Goal: Find specific page/section: Find specific page/section

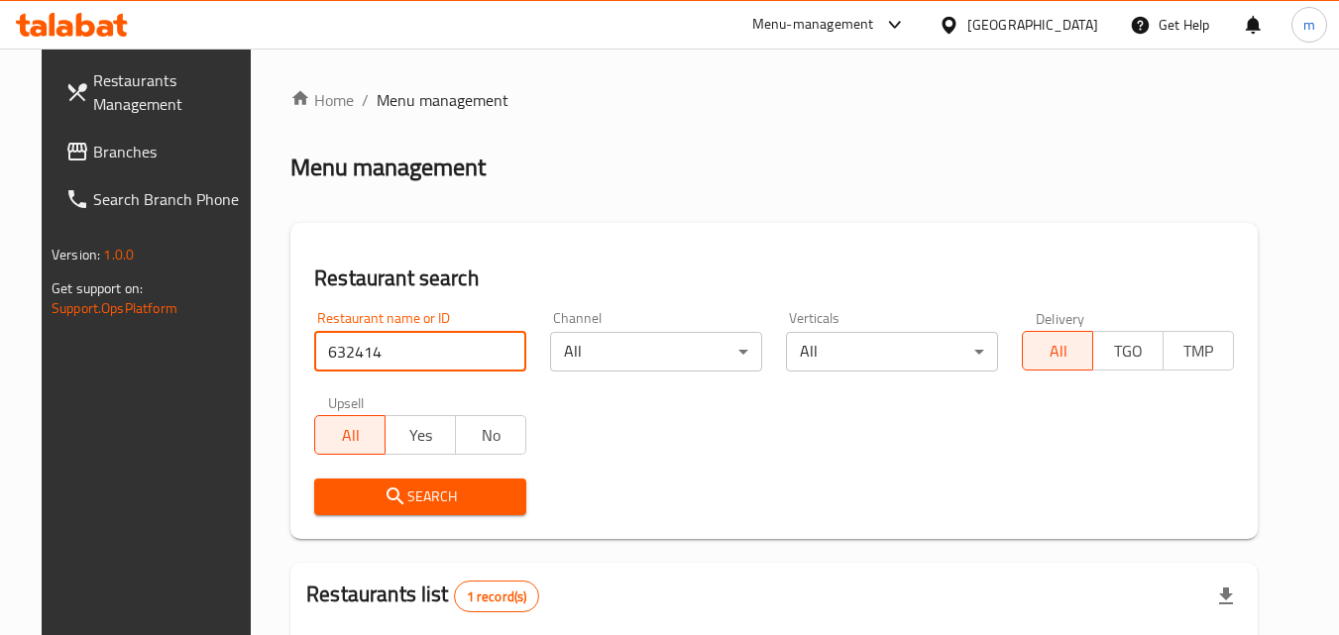
scroll to position [232, 0]
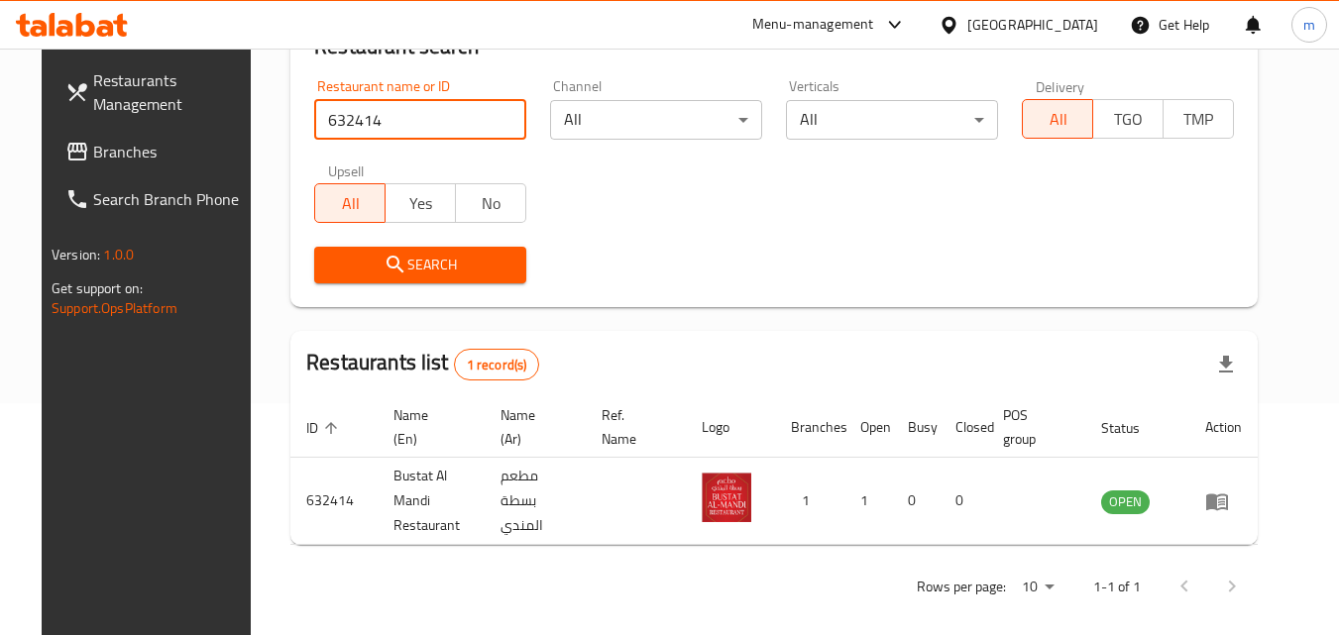
click at [959, 27] on icon at bounding box center [949, 25] width 21 height 21
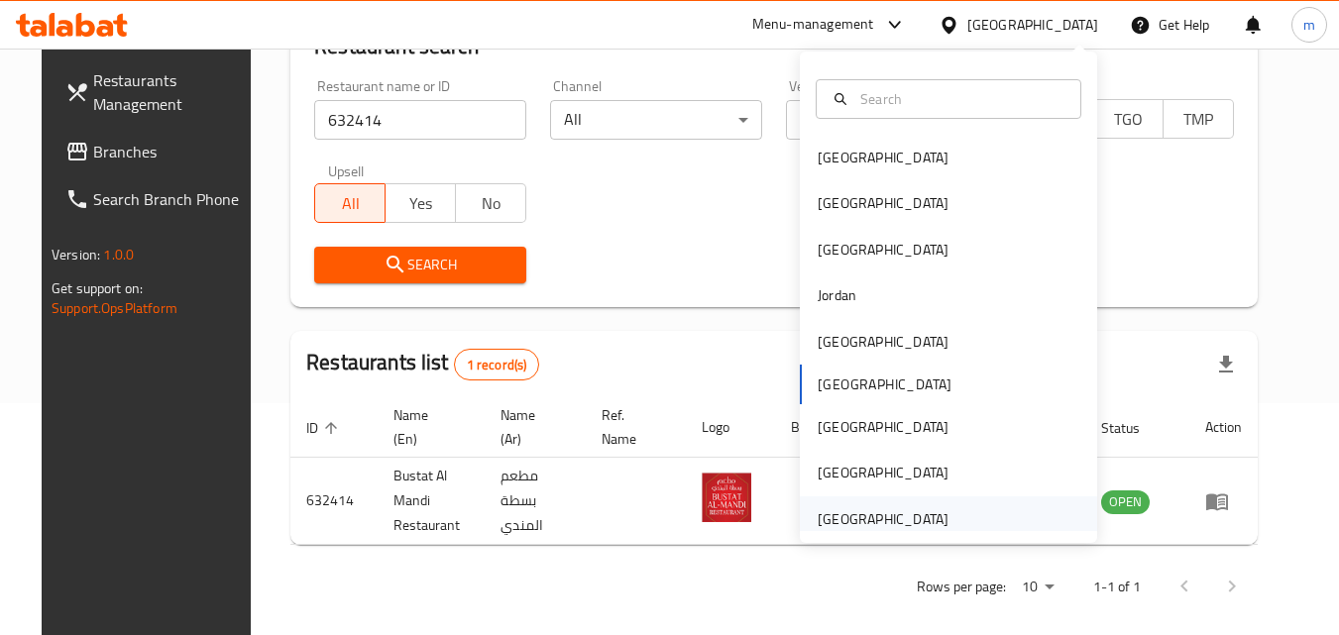
click at [907, 514] on div "[GEOGRAPHIC_DATA]" at bounding box center [883, 519] width 131 height 22
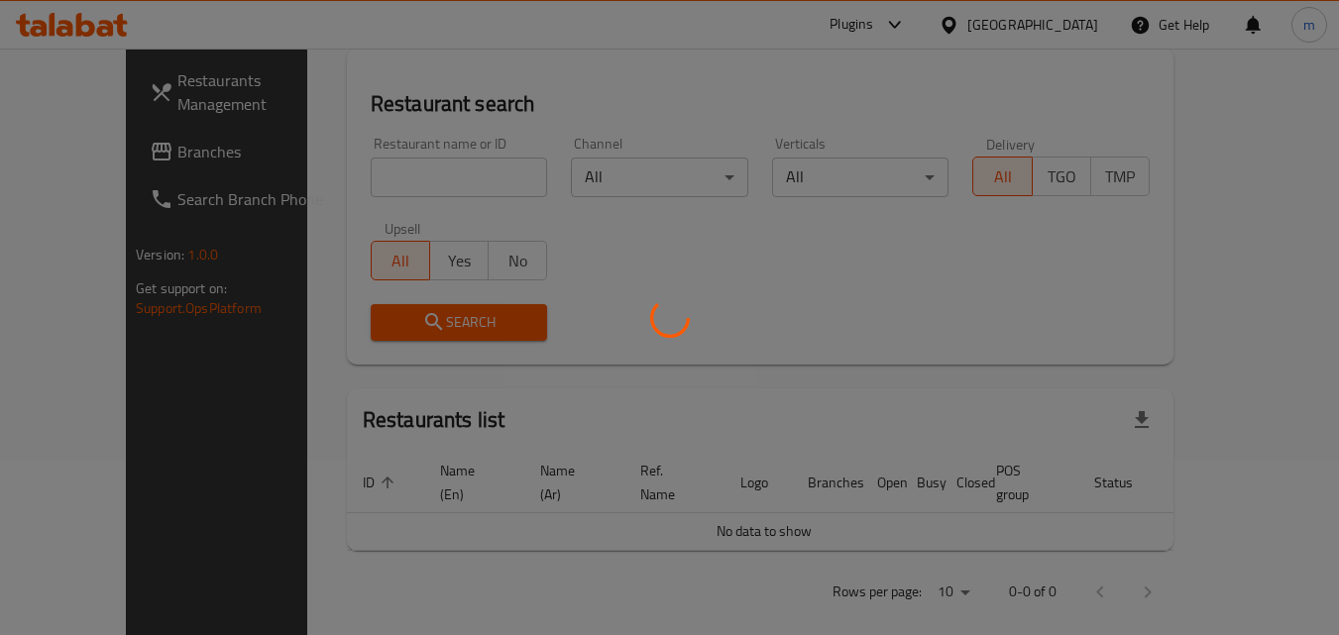
scroll to position [232, 0]
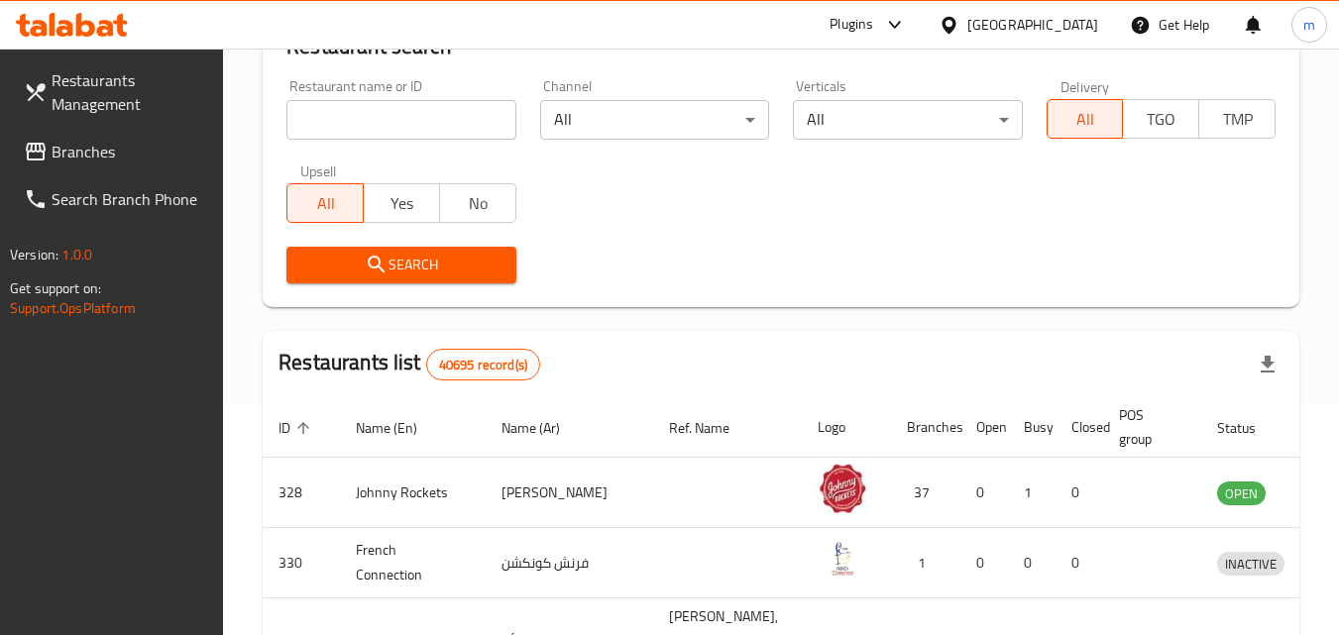
click at [100, 144] on span "Branches" at bounding box center [130, 152] width 157 height 24
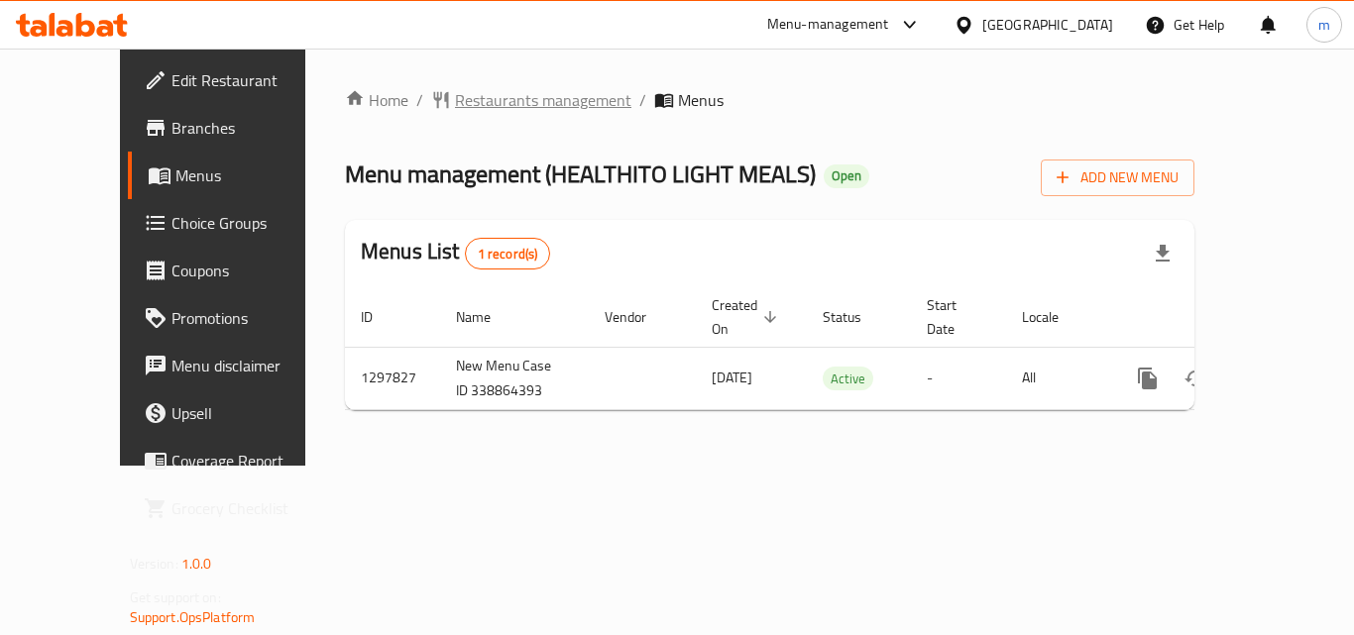
click at [485, 99] on span "Restaurants management" at bounding box center [543, 100] width 176 height 24
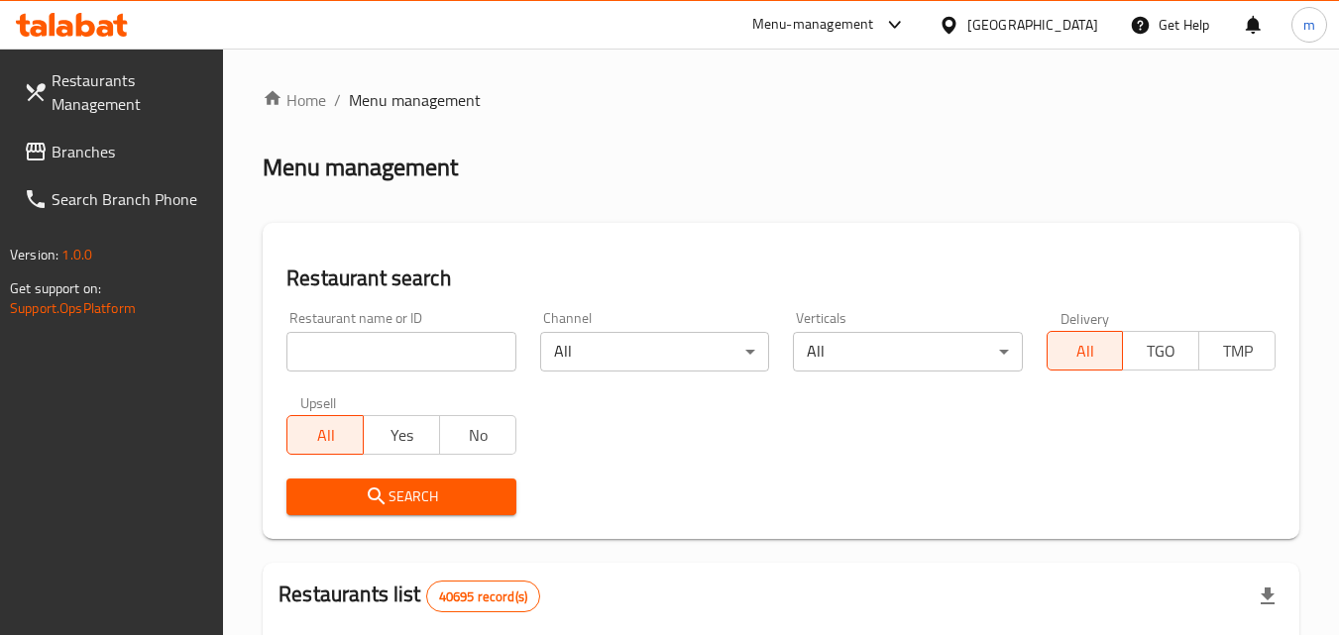
click at [404, 341] on input "search" at bounding box center [400, 352] width 229 height 40
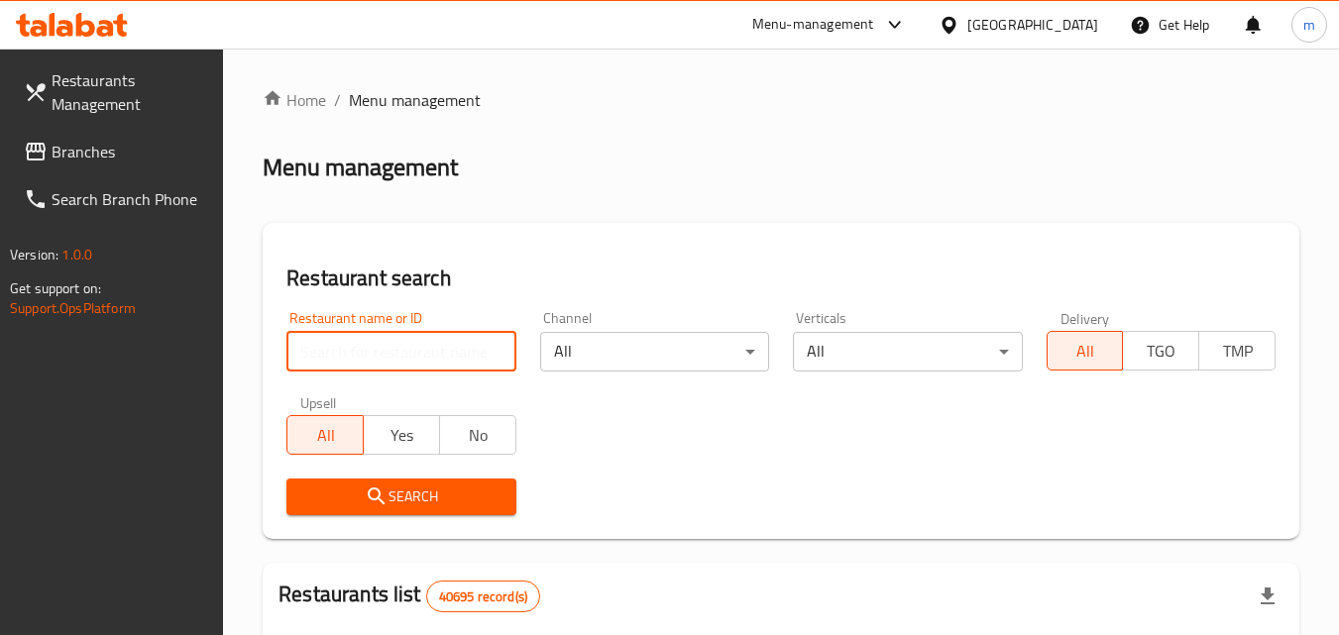
paste input "700671"
type input "700671"
click button "Search" at bounding box center [400, 497] width 229 height 37
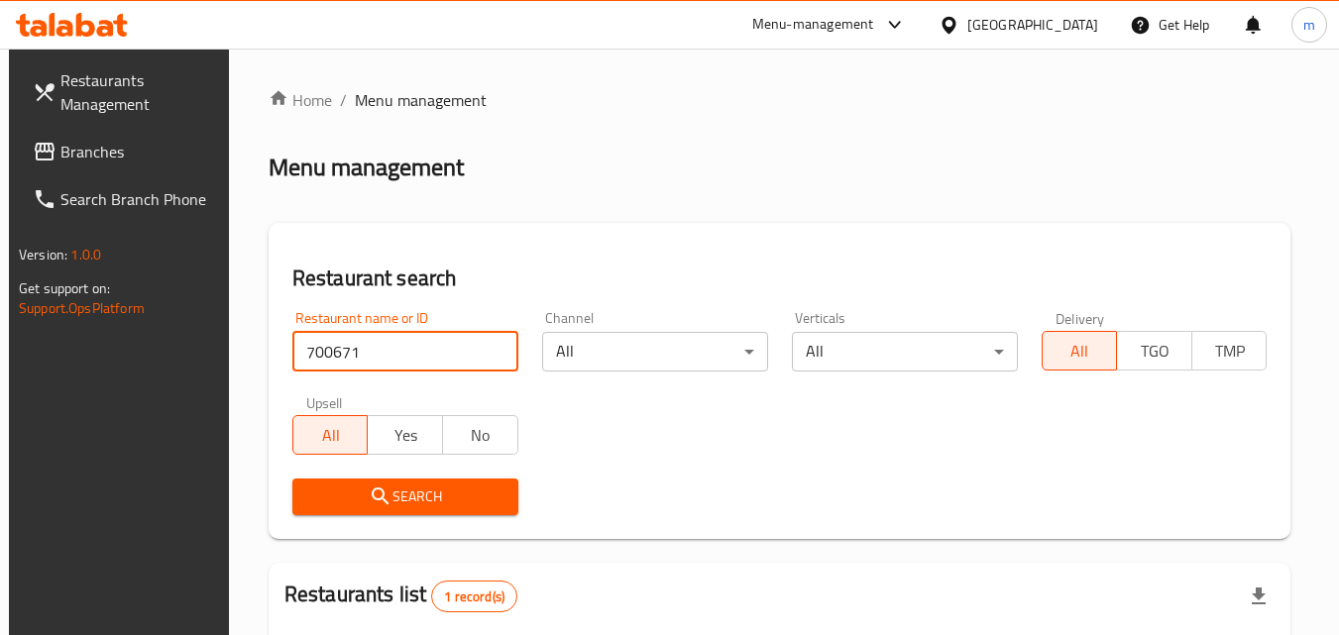
scroll to position [249, 0]
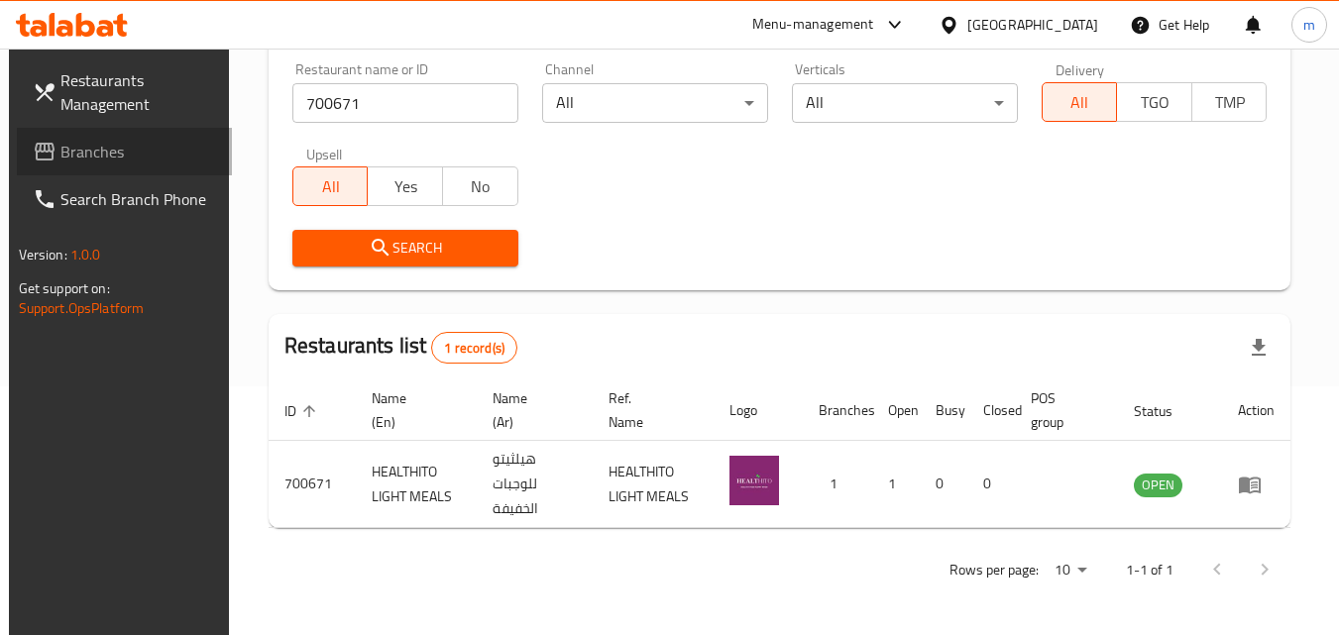
click at [111, 144] on span "Branches" at bounding box center [138, 152] width 157 height 24
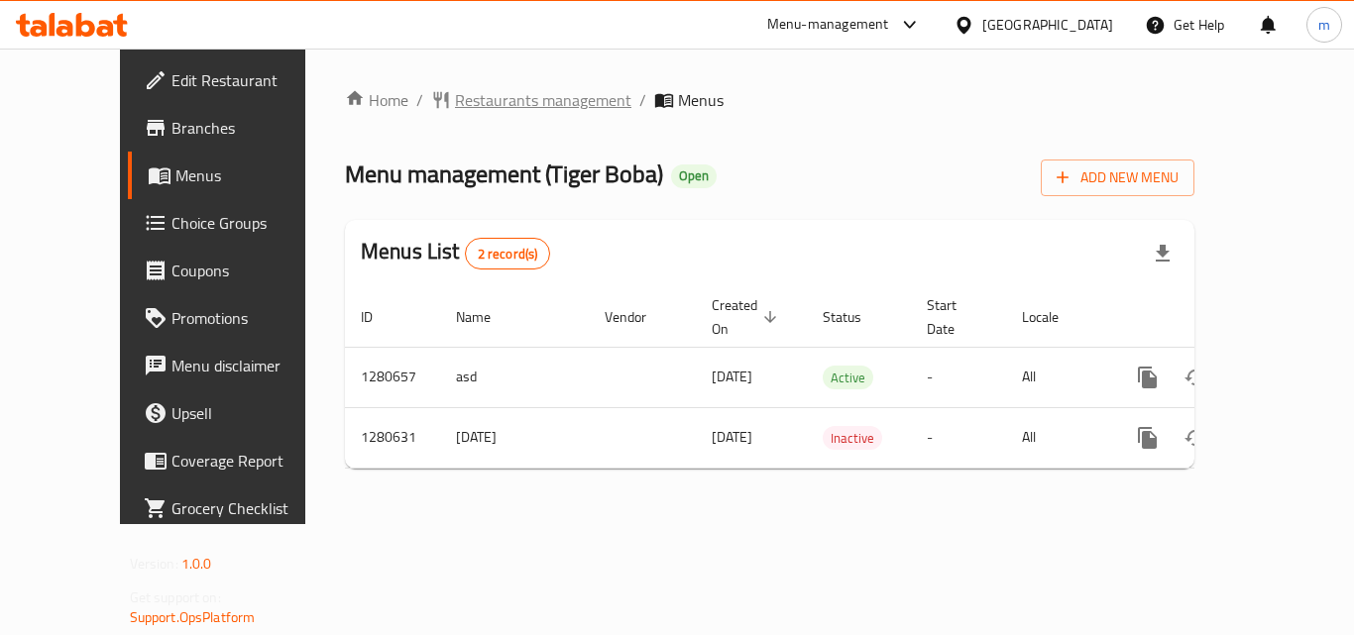
click at [505, 101] on span "Restaurants management" at bounding box center [543, 100] width 176 height 24
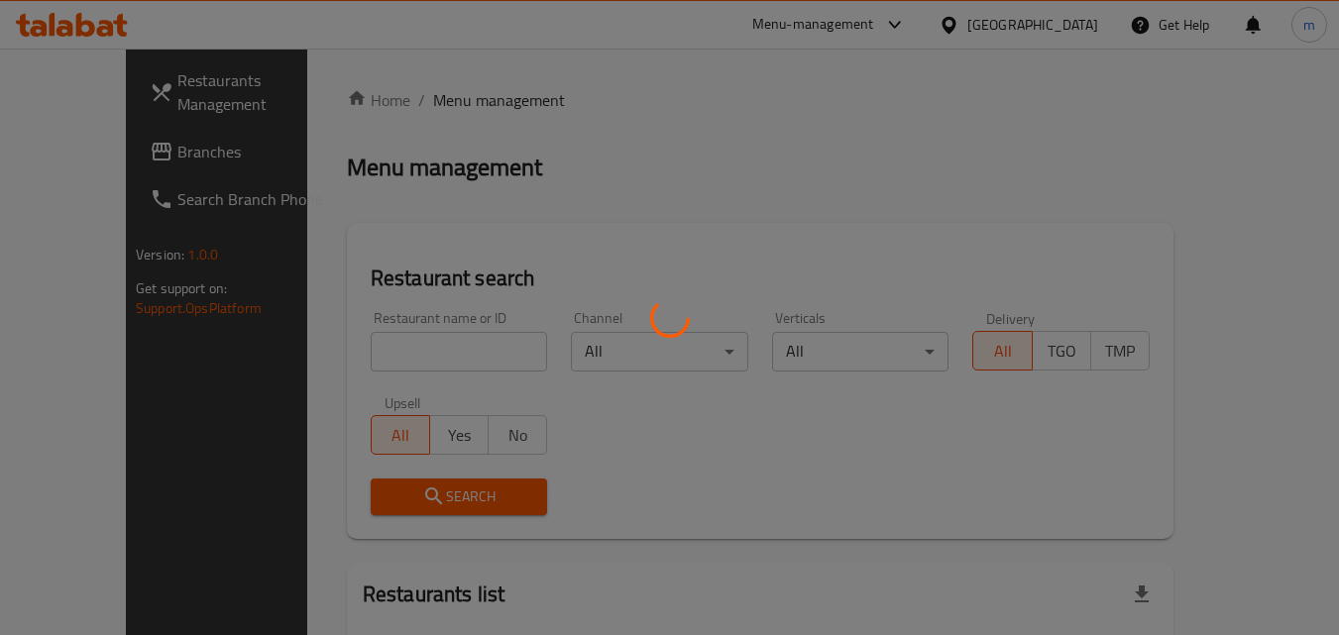
click at [411, 340] on div at bounding box center [669, 317] width 1339 height 635
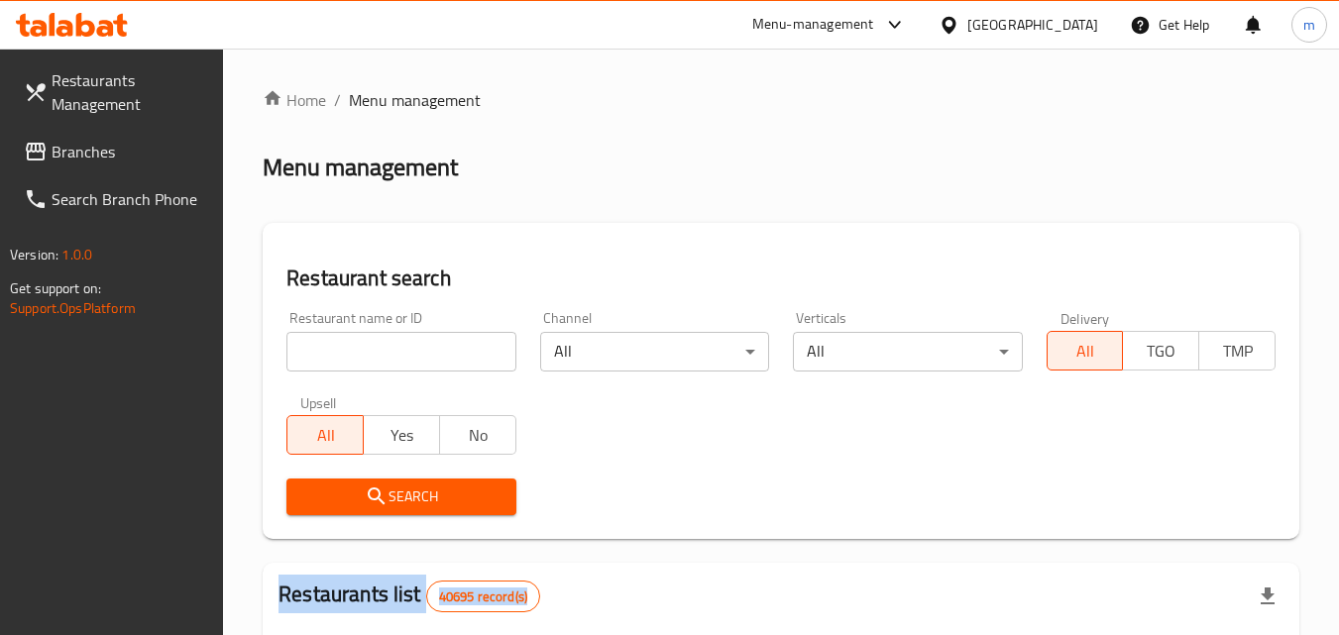
click at [411, 340] on div at bounding box center [669, 317] width 1339 height 635
click at [411, 340] on input "search" at bounding box center [400, 352] width 229 height 40
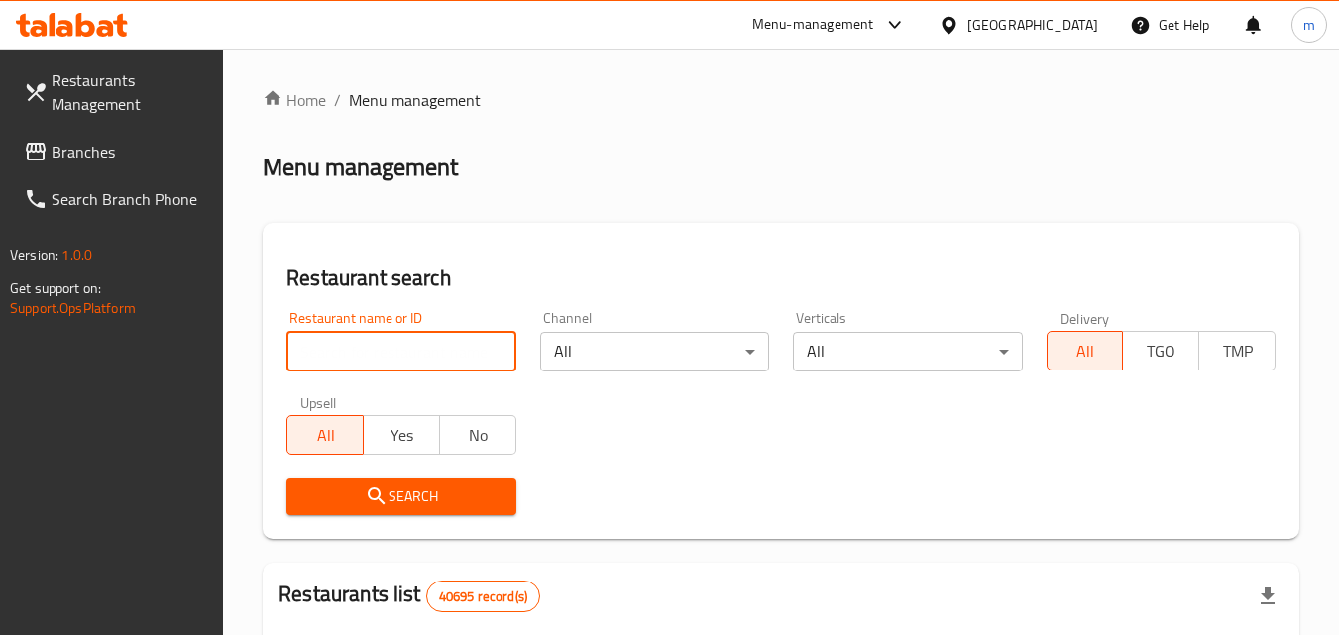
paste input "693929"
type input "693929"
click button "Search" at bounding box center [400, 497] width 229 height 37
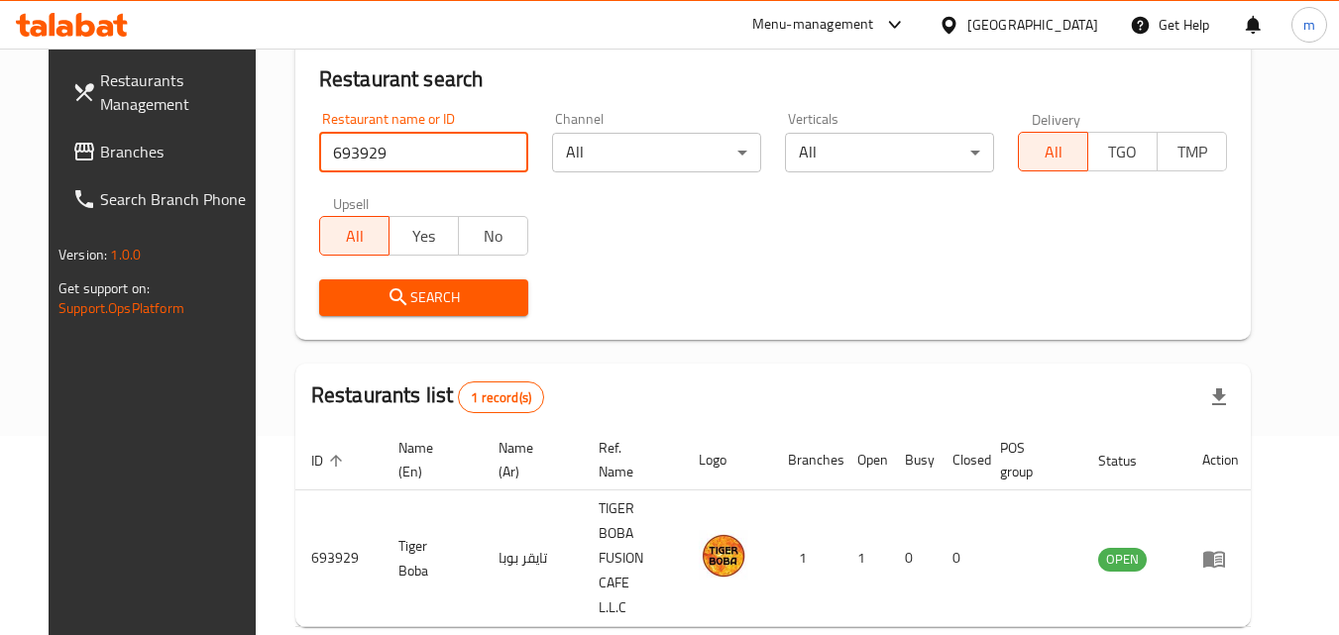
scroll to position [249, 0]
